Goal: Find specific page/section: Find specific page/section

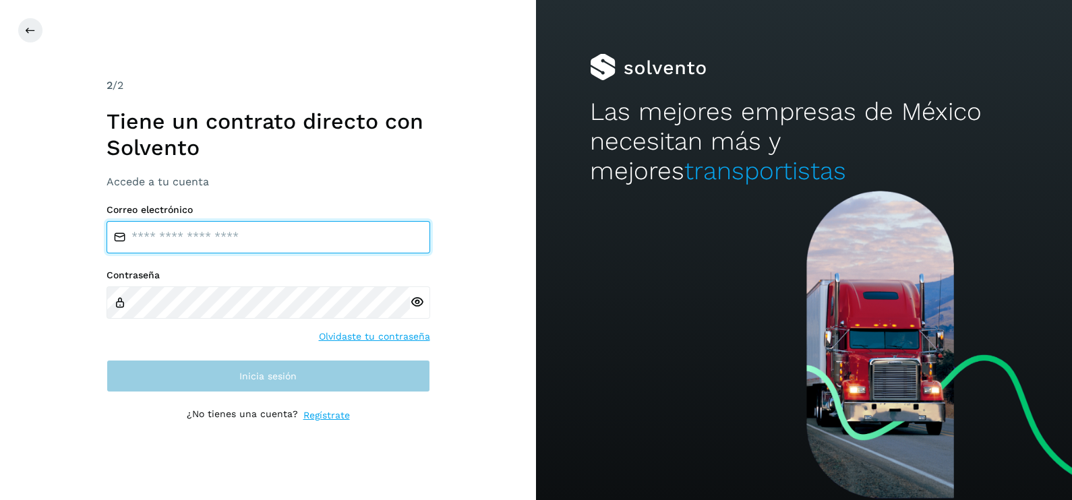
type input "**********"
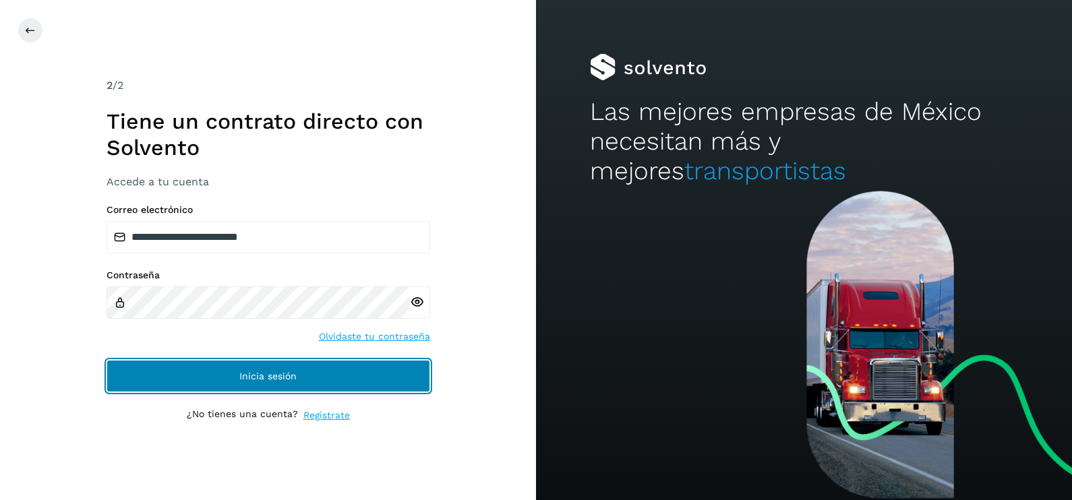
click at [365, 371] on button "Inicia sesión" at bounding box center [269, 376] width 324 height 32
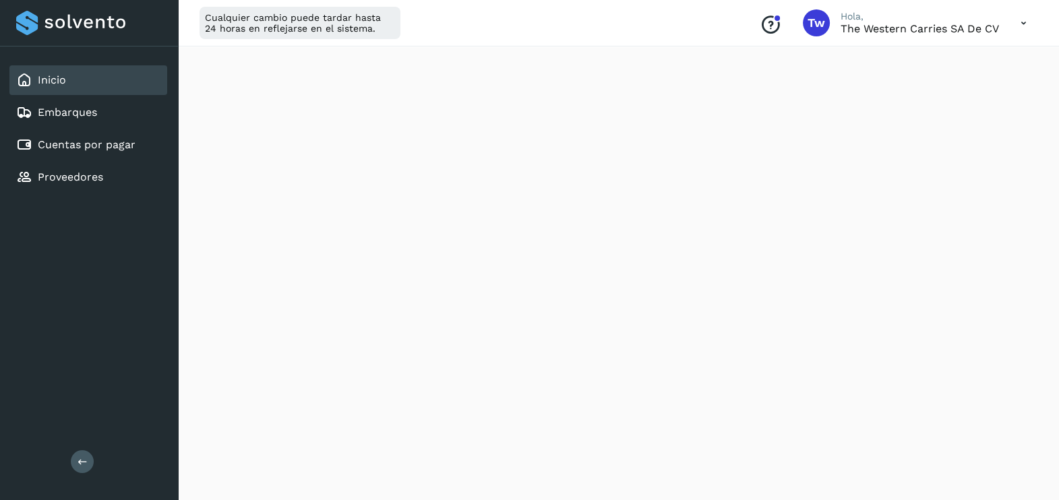
scroll to position [268, 0]
click at [110, 138] on link "Cuentas por pagar" at bounding box center [87, 144] width 98 height 13
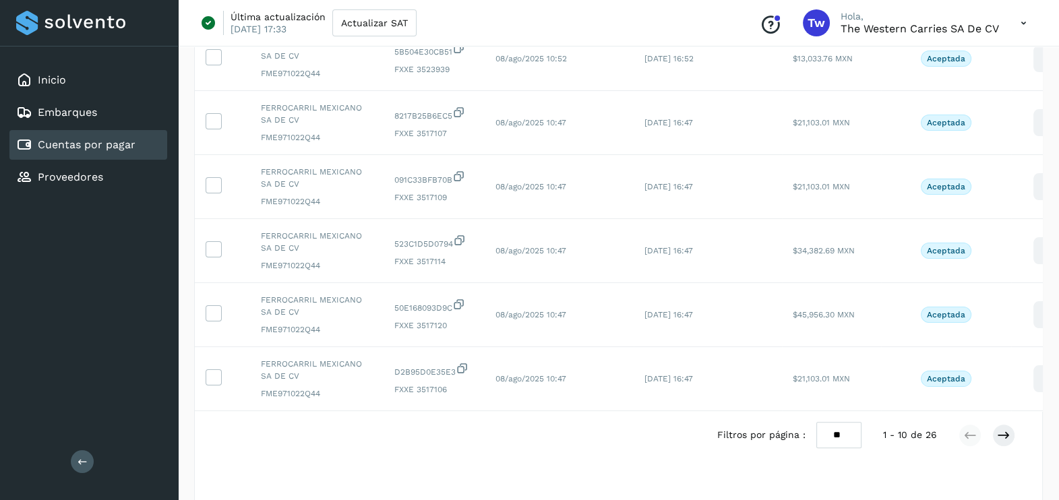
scroll to position [424, 0]
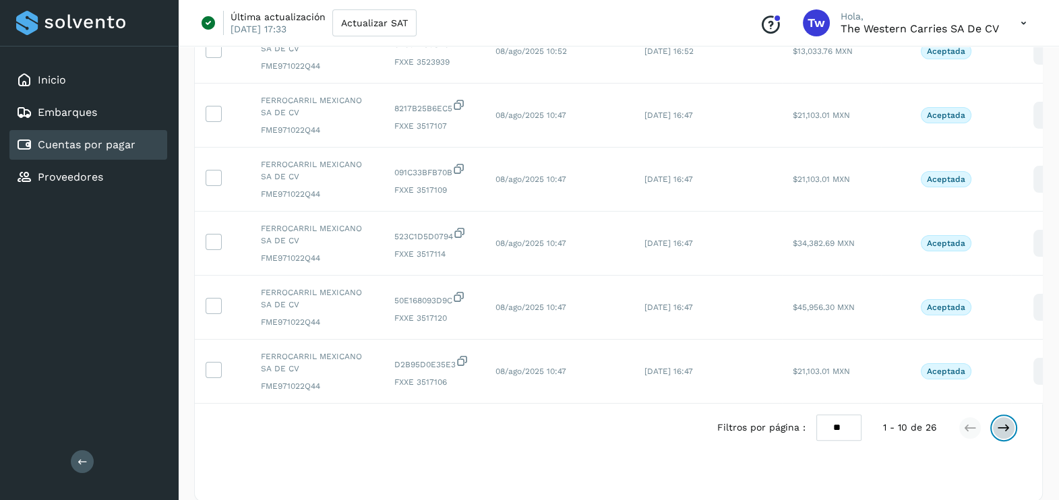
click at [1005, 435] on icon at bounding box center [1003, 427] width 13 height 13
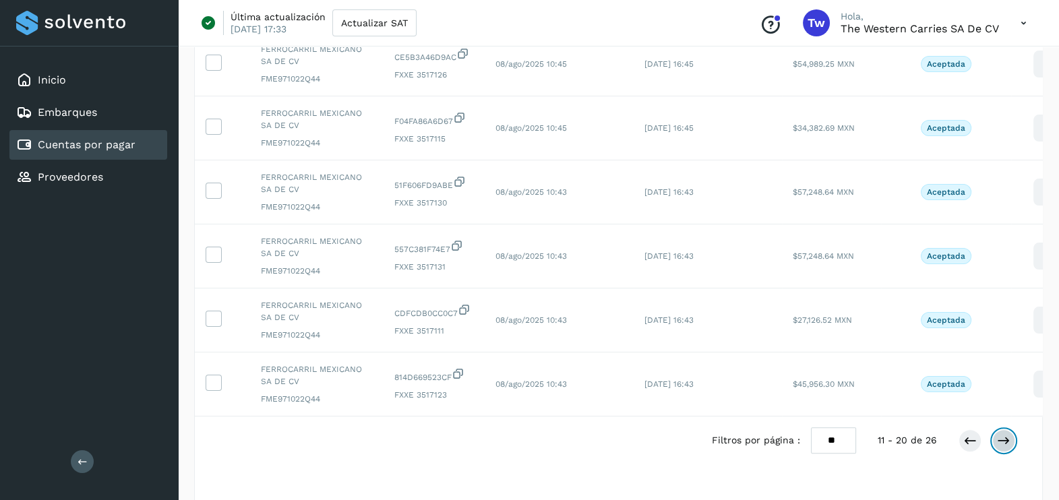
scroll to position [399, 0]
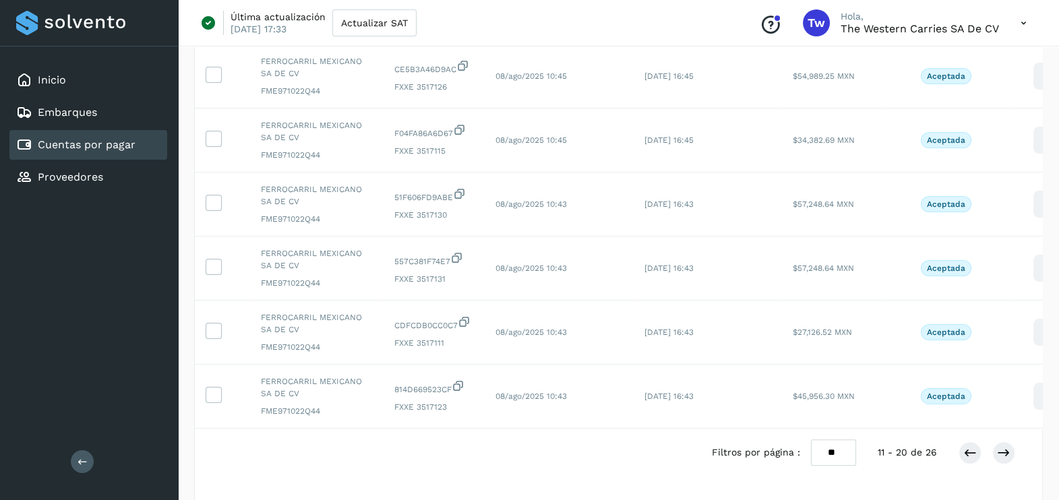
click at [1019, 466] on div "Filtros por página : ** ** ** 11 - 20 de 26" at bounding box center [874, 453] width 325 height 26
click at [1008, 460] on icon at bounding box center [1003, 452] width 13 height 13
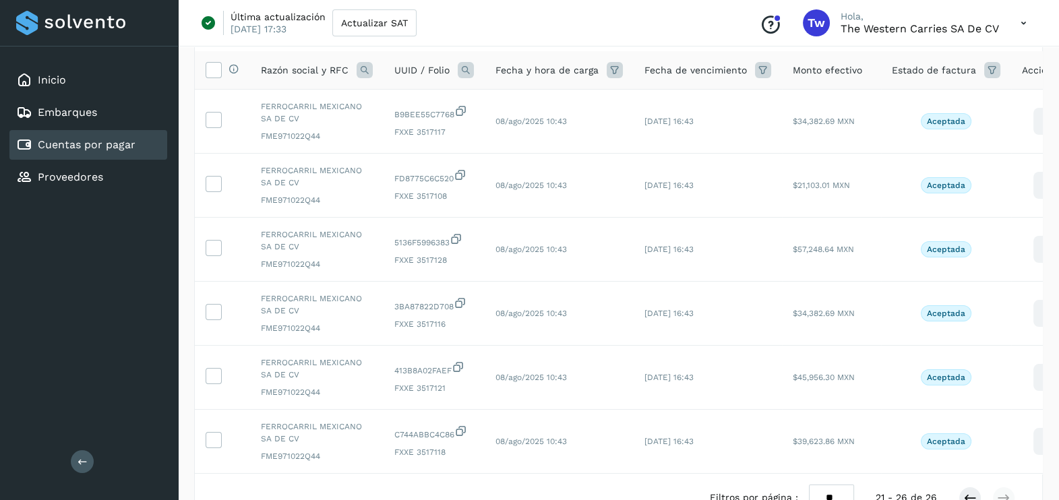
scroll to position [196, 0]
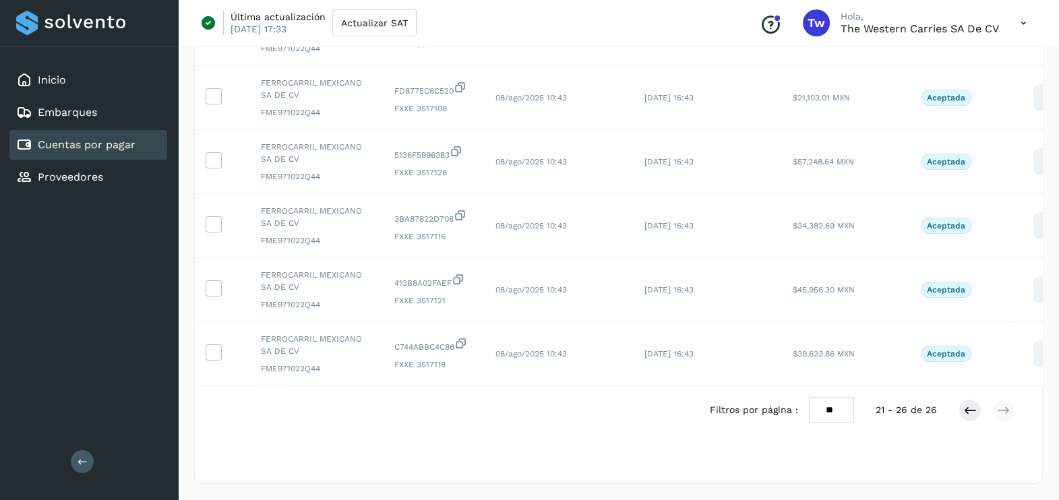
click at [1008, 471] on div "Selecciona una fecha" at bounding box center [618, 467] width 847 height 22
click at [58, 78] on link "Inicio" at bounding box center [52, 79] width 28 height 13
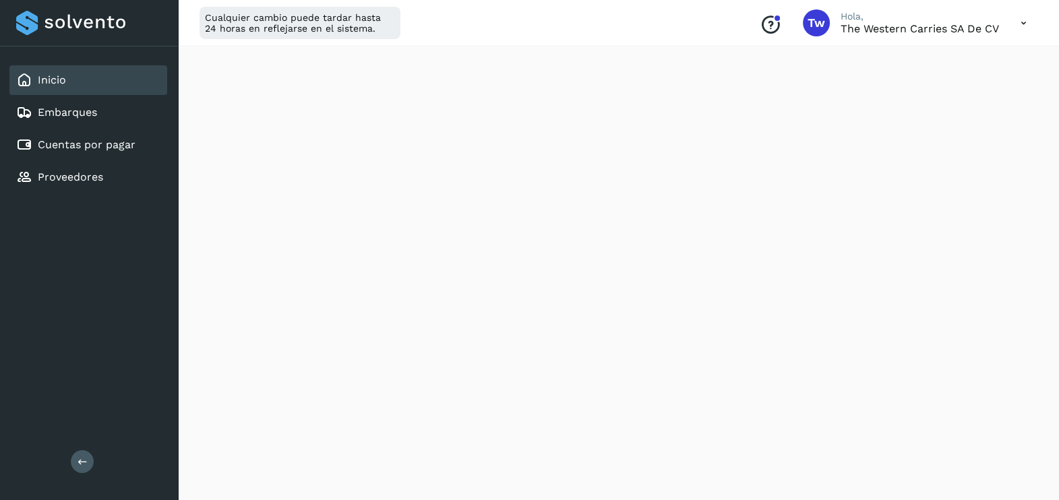
scroll to position [315, 0]
